Goal: Communication & Community: Answer question/provide support

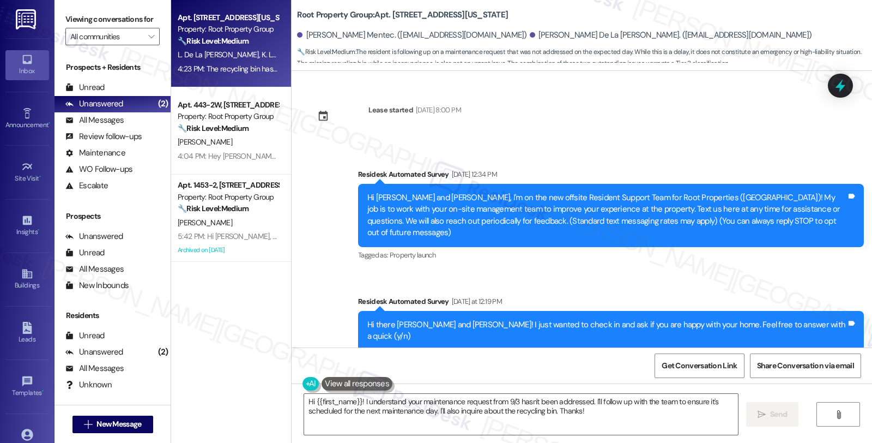
scroll to position [758, 0]
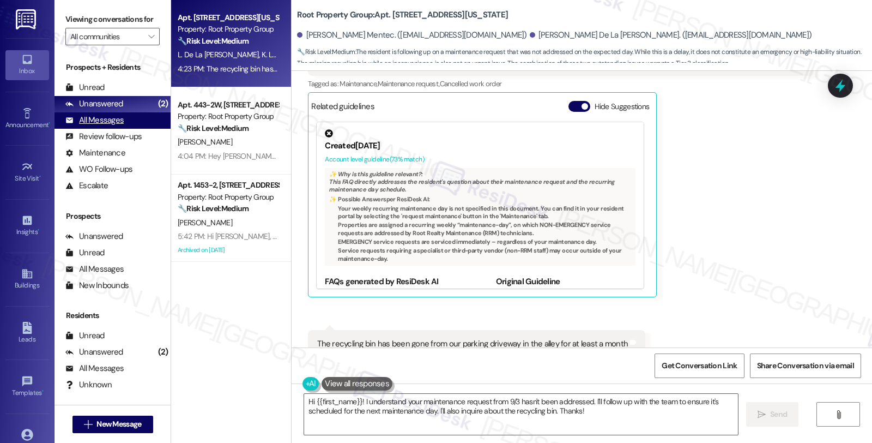
click at [108, 126] on div "All Messages" at bounding box center [94, 119] width 58 height 11
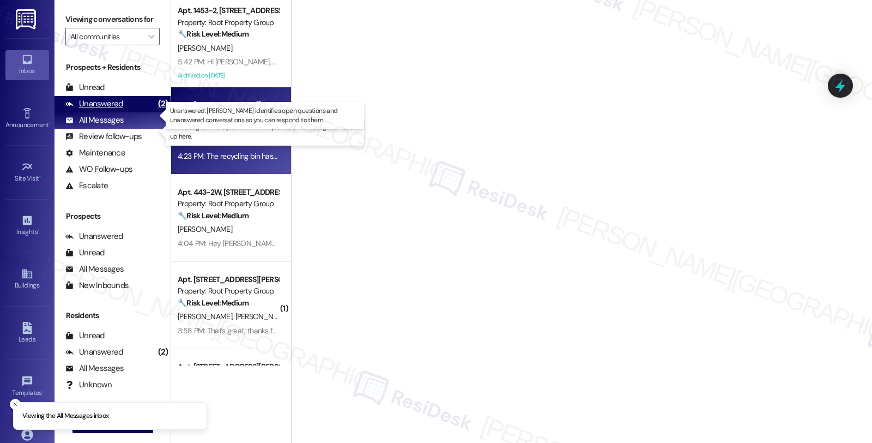
click at [110, 110] on div "Unanswered" at bounding box center [94, 103] width 58 height 11
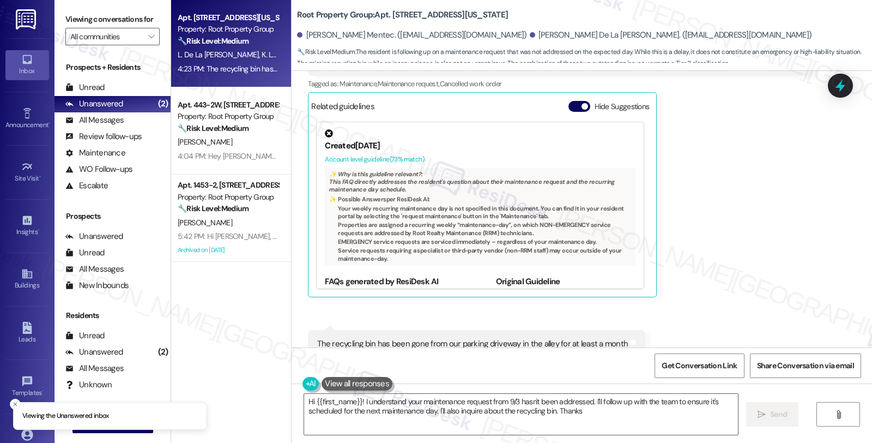
type textarea "Hi {{first_name}}! I understand your maintenance request from 9/3 hasn't been a…"
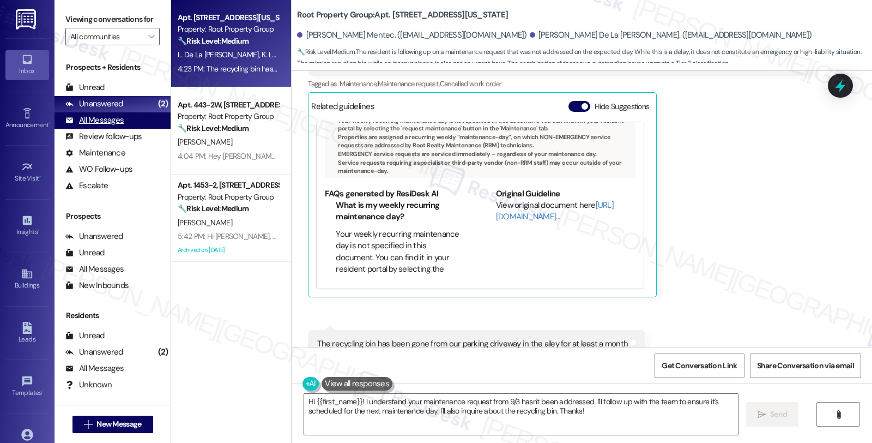
click at [106, 126] on div "All Messages" at bounding box center [94, 119] width 58 height 11
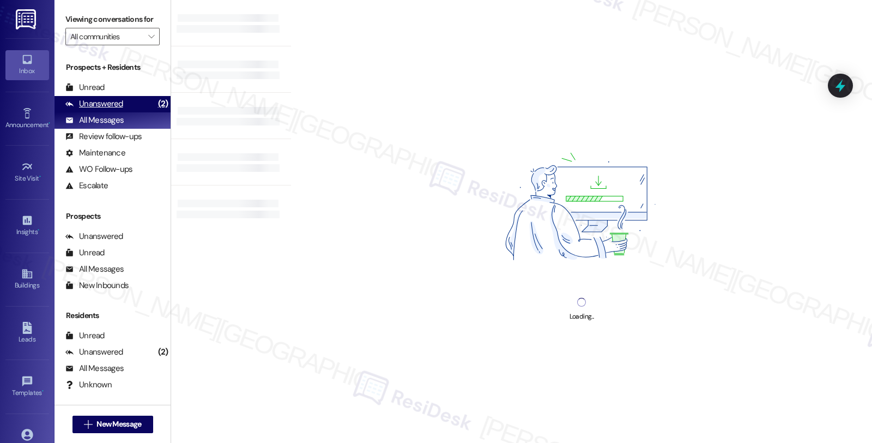
click at [112, 110] on div "Unanswered" at bounding box center [94, 103] width 58 height 11
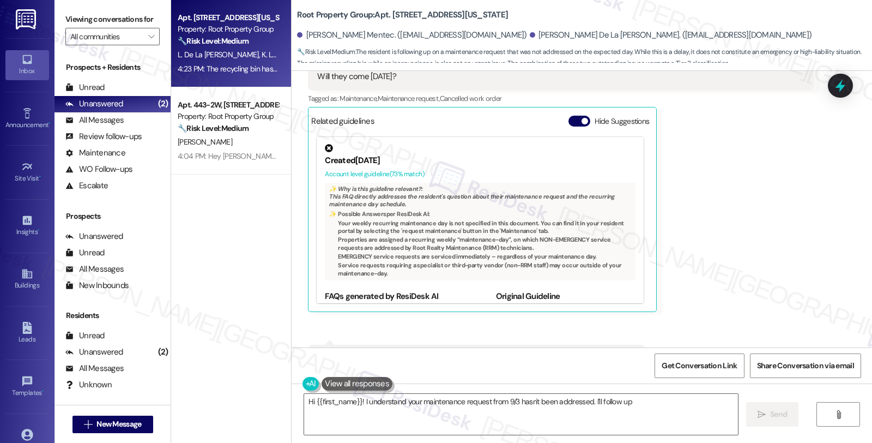
scroll to position [758, 0]
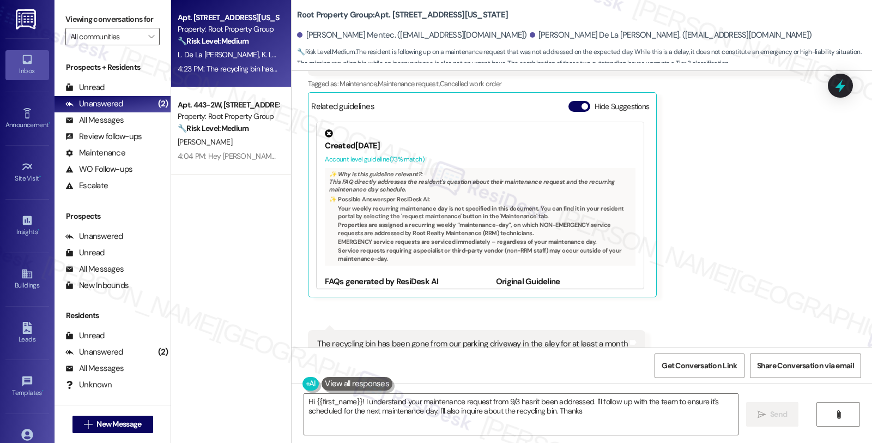
type textarea "Hi {{first_name}}! I understand your maintenance request from 9/3 hasn't been a…"
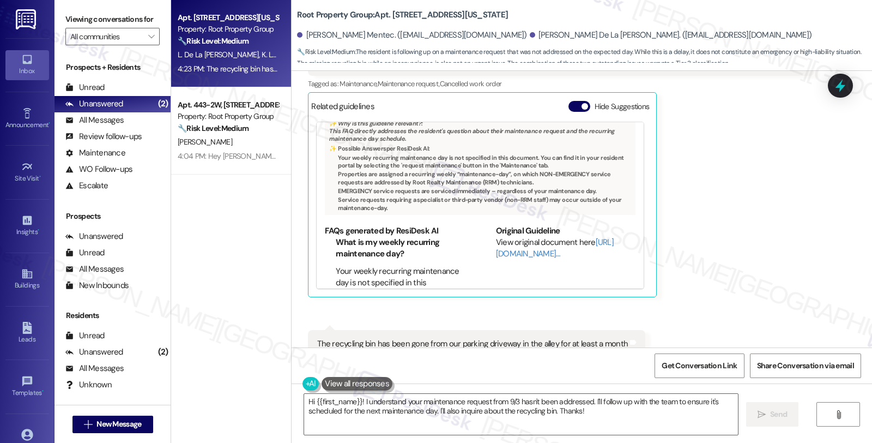
scroll to position [88, 0]
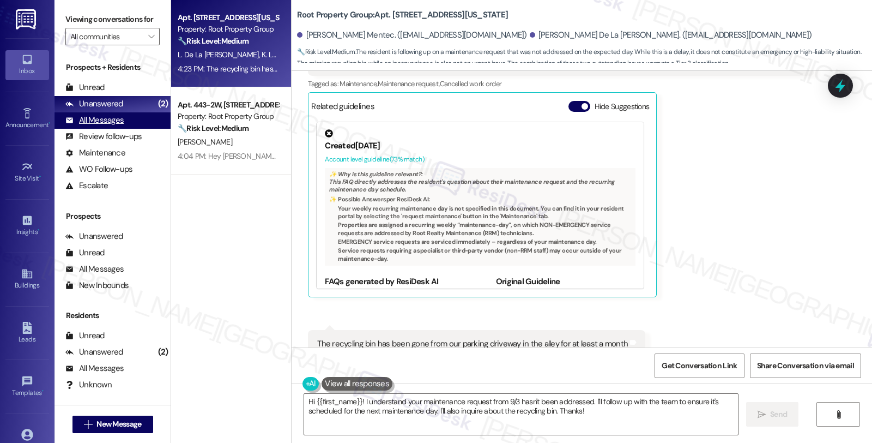
click at [116, 126] on div "All Messages" at bounding box center [94, 119] width 58 height 11
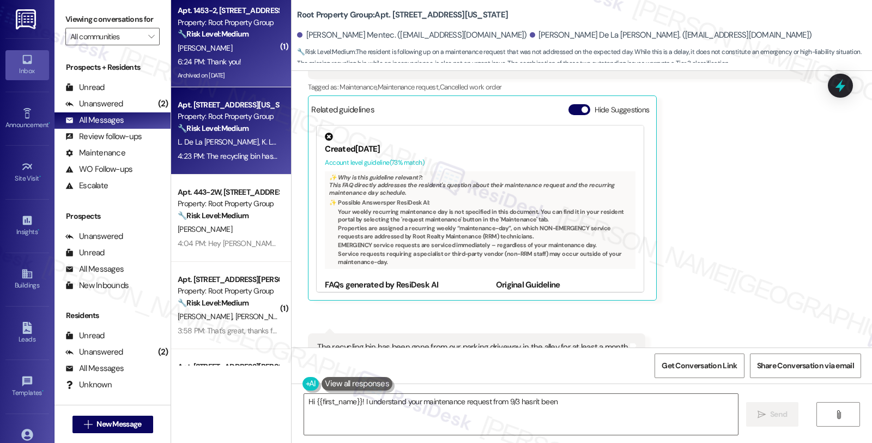
scroll to position [758, 0]
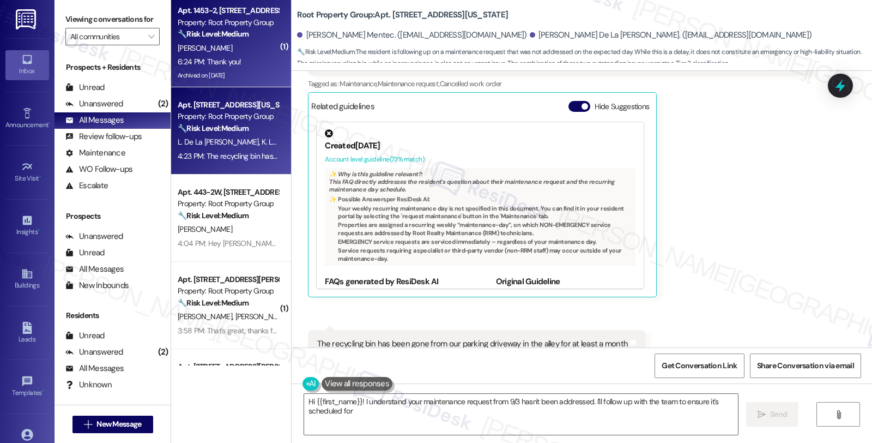
type textarea "Hi {{first_name}}! I understand your maintenance request from 9/3 hasn't been a…"
click at [241, 29] on strong "🔧 Risk Level: Medium" at bounding box center [213, 34] width 71 height 10
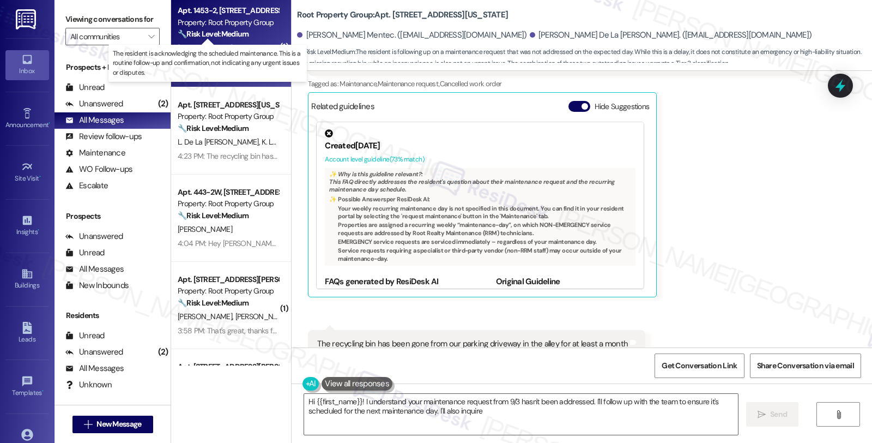
type textarea "Hi {{first_name}}! I understand your maintenance"
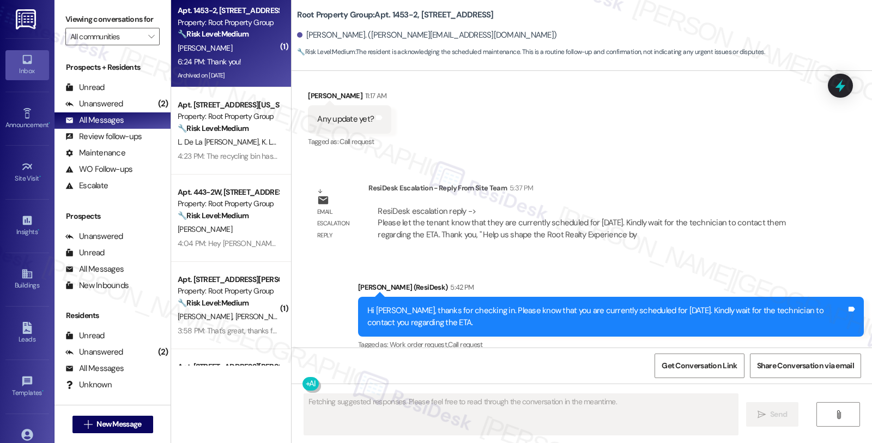
scroll to position [2446, 0]
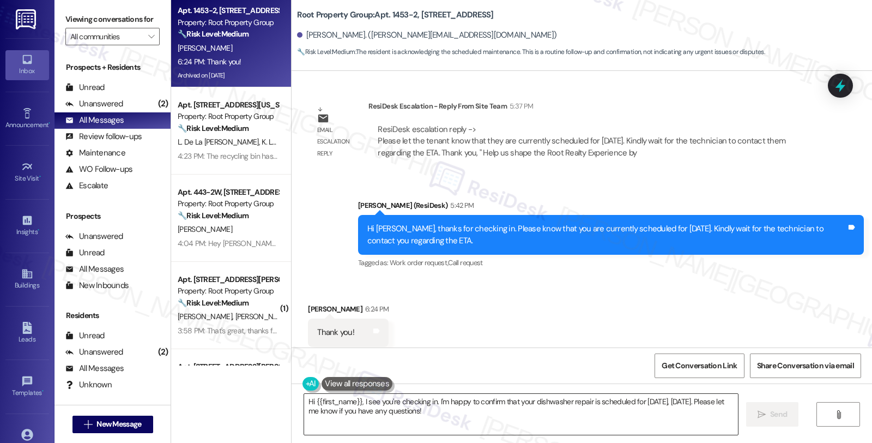
click at [292, 387] on div "Hi {{first_name}}, I see you're checking in. I'm happy to confirm that your dis…" at bounding box center [582, 424] width 580 height 82
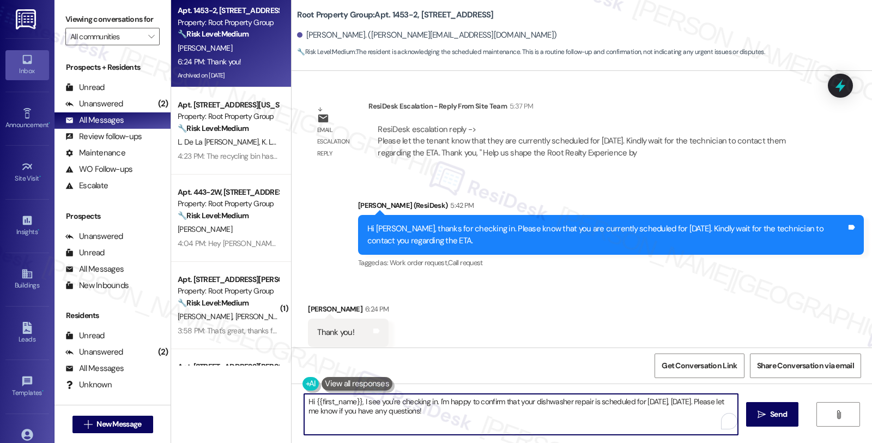
click at [365, 405] on textarea "Hi {{first_name}}, I see you're checking in. I'm happy to confirm that your dis…" at bounding box center [521, 413] width 434 height 41
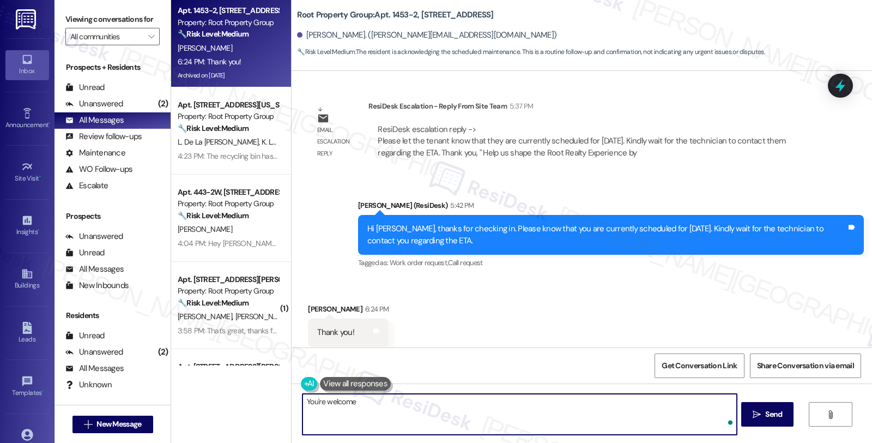
type textarea "You're welcome!"
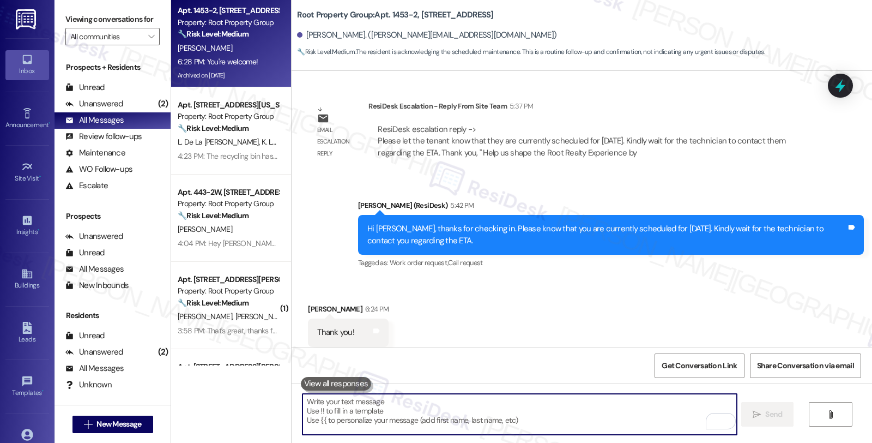
scroll to position [2522, 0]
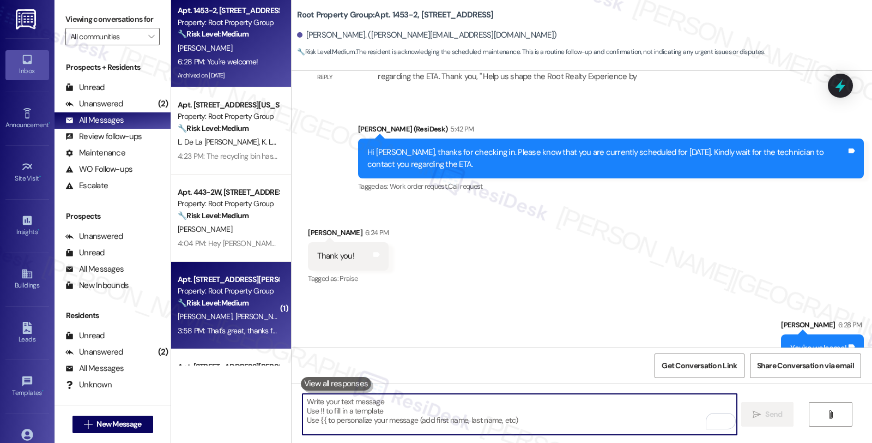
click at [238, 327] on div "3:58 PM: That's great, thanks for the update! Should you have other concerns, p…" at bounding box center [381, 330] width 407 height 10
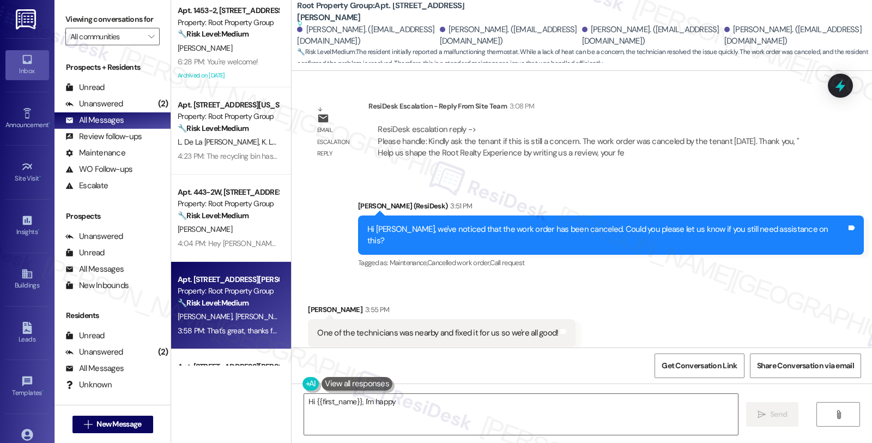
scroll to position [2123, 0]
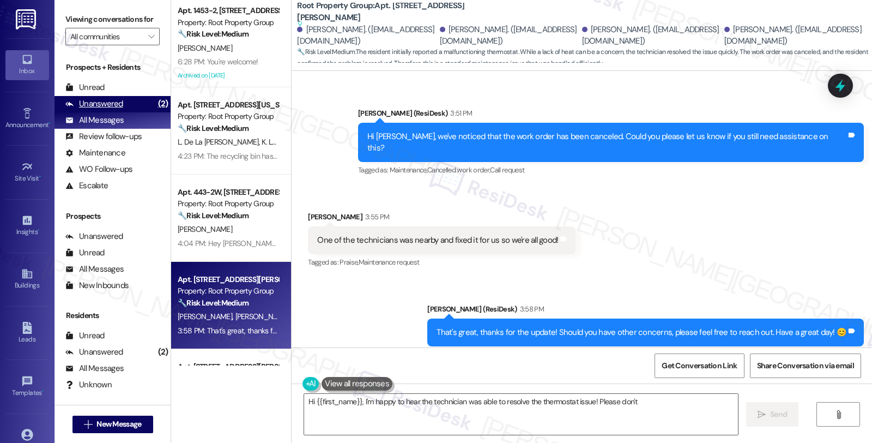
click at [113, 110] on div "Unanswered" at bounding box center [94, 103] width 58 height 11
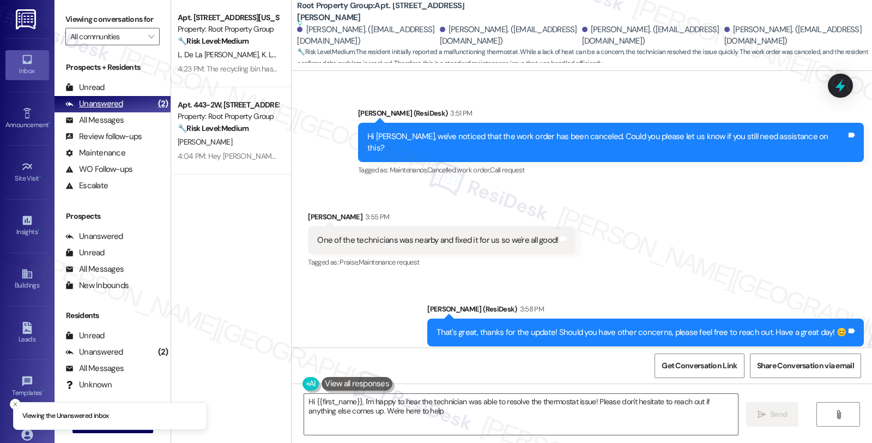
type textarea "Hi {{first_name}}, I'm happy to hear the technician was able to resolve the the…"
